Goal: Navigation & Orientation: Find specific page/section

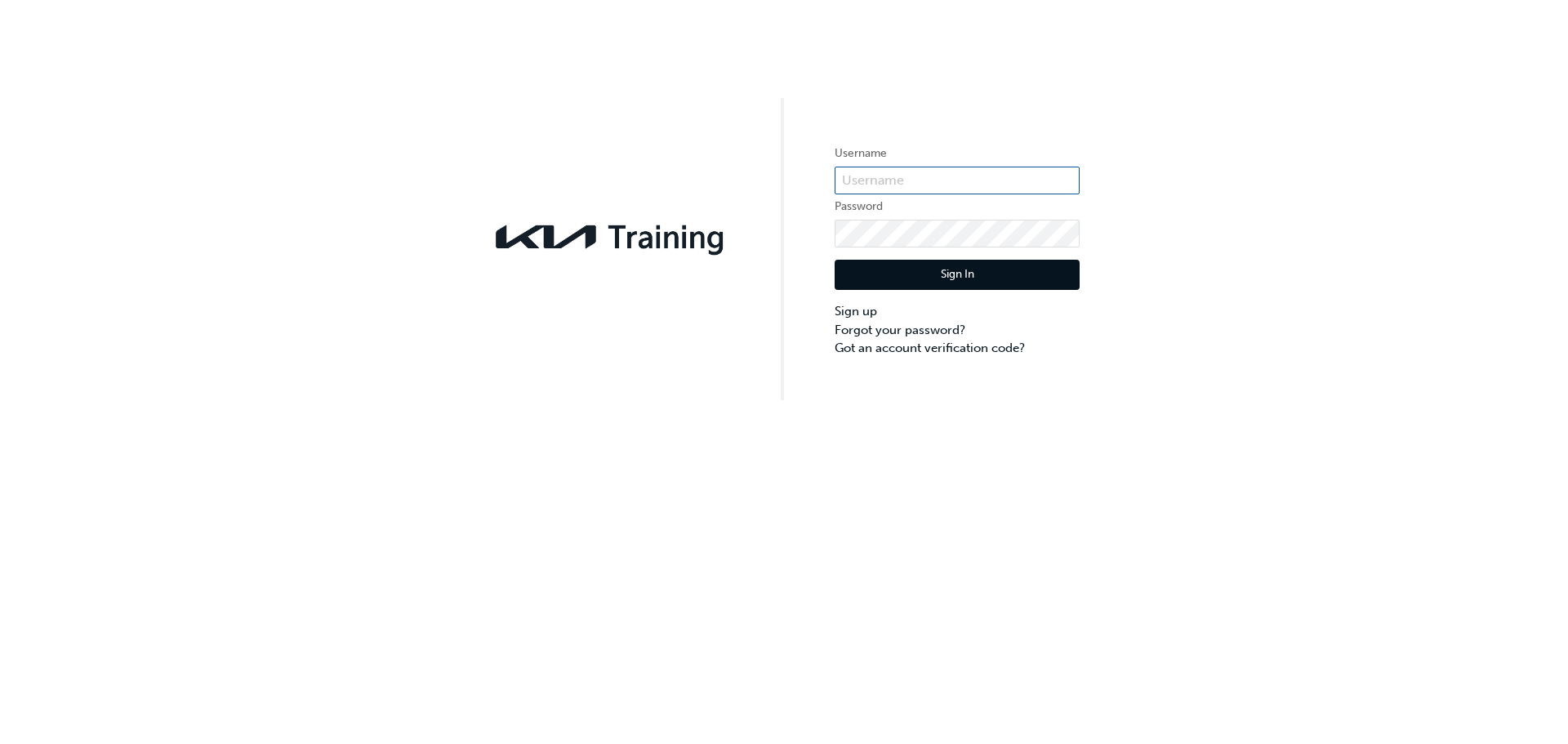
click at [905, 173] on input "text" at bounding box center [957, 180] width 245 height 28
type input "KAU82485G6"
click at [924, 266] on button "Sign In" at bounding box center [957, 275] width 245 height 31
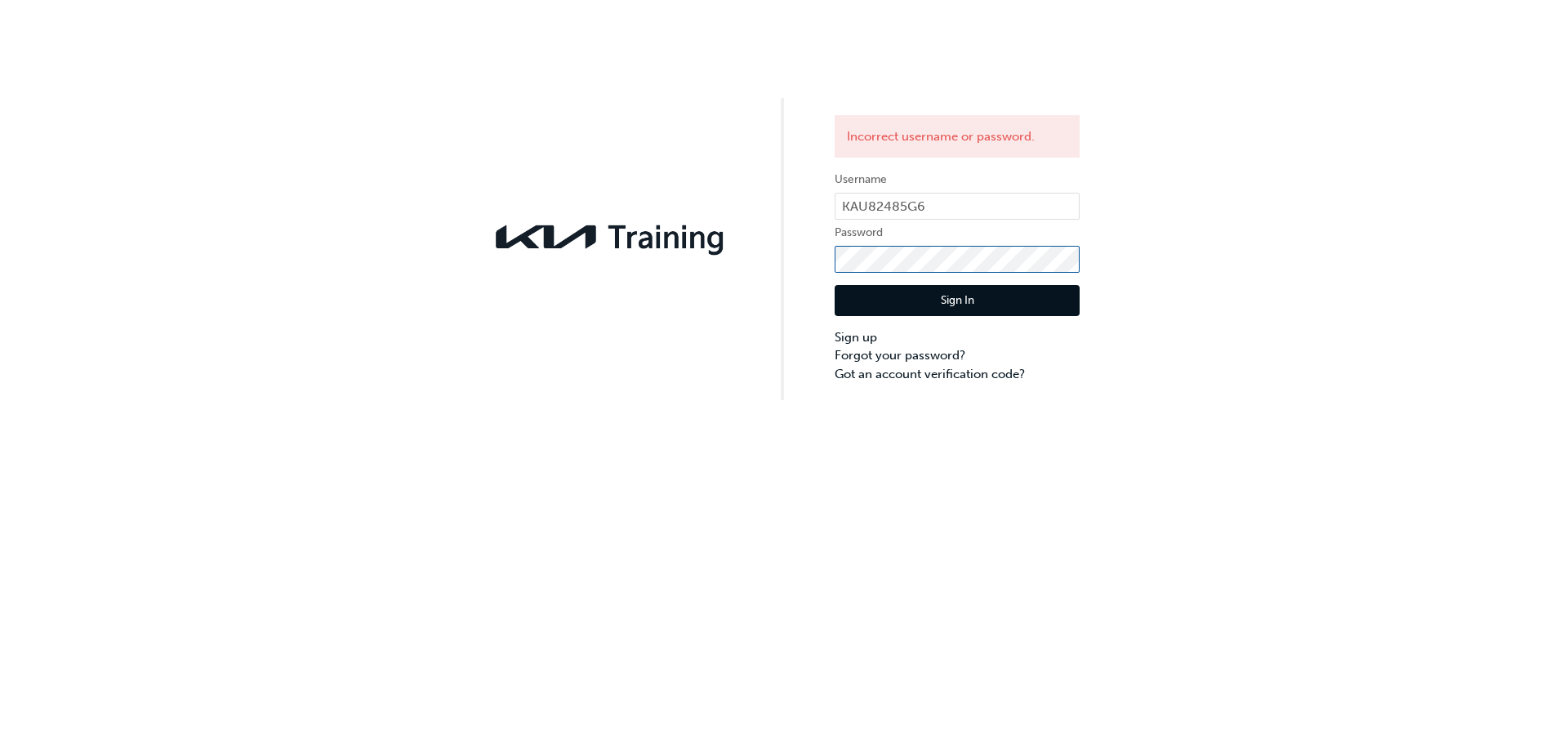
click at [800, 265] on div "Incorrect username or password. Username KAU82485G6 Password Sign In Sign up Fo…" at bounding box center [784, 200] width 1568 height 400
click at [881, 312] on button "Sign In" at bounding box center [957, 300] width 245 height 31
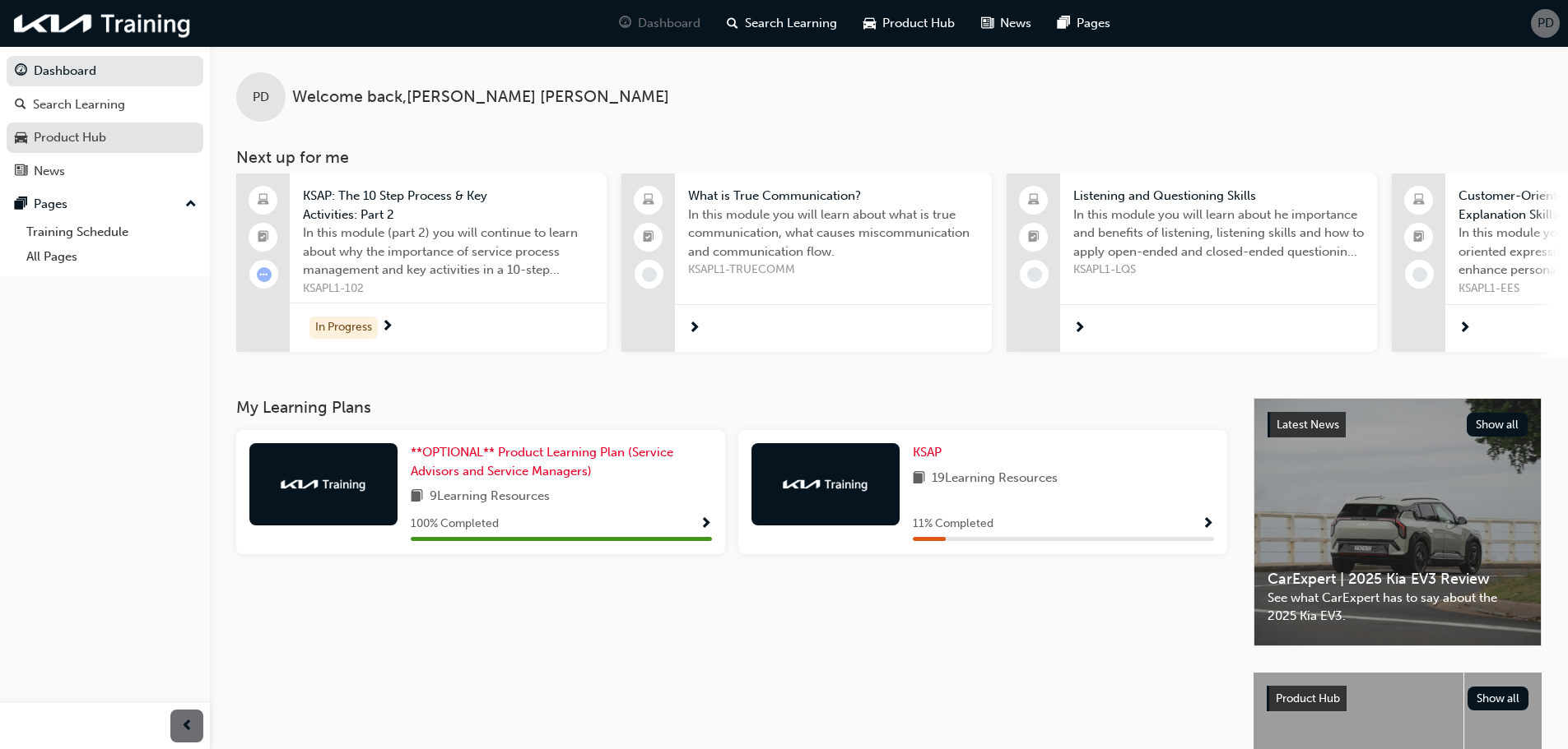
click at [68, 149] on link "Product Hub" at bounding box center [105, 137] width 197 height 30
